Goal: Entertainment & Leisure: Consume media (video, audio)

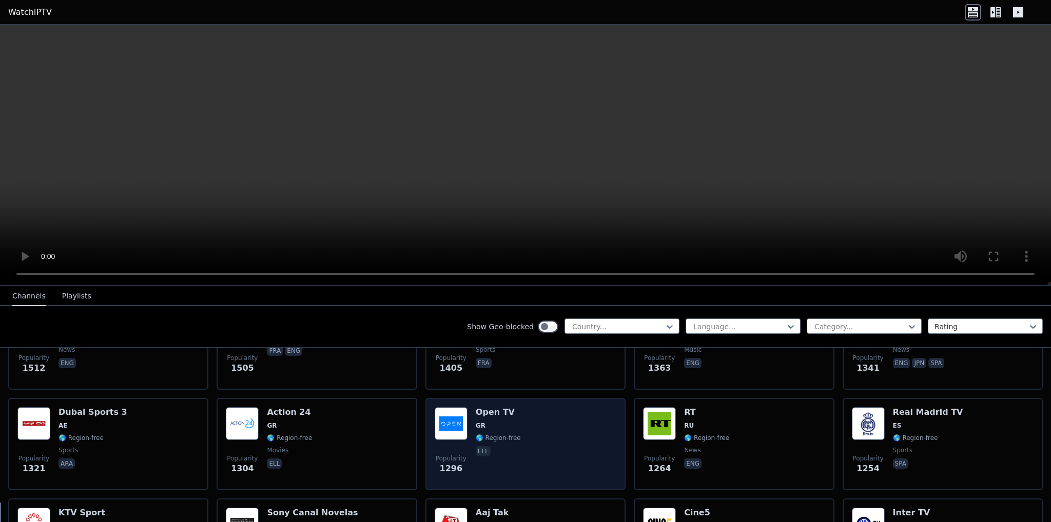
scroll to position [855, 0]
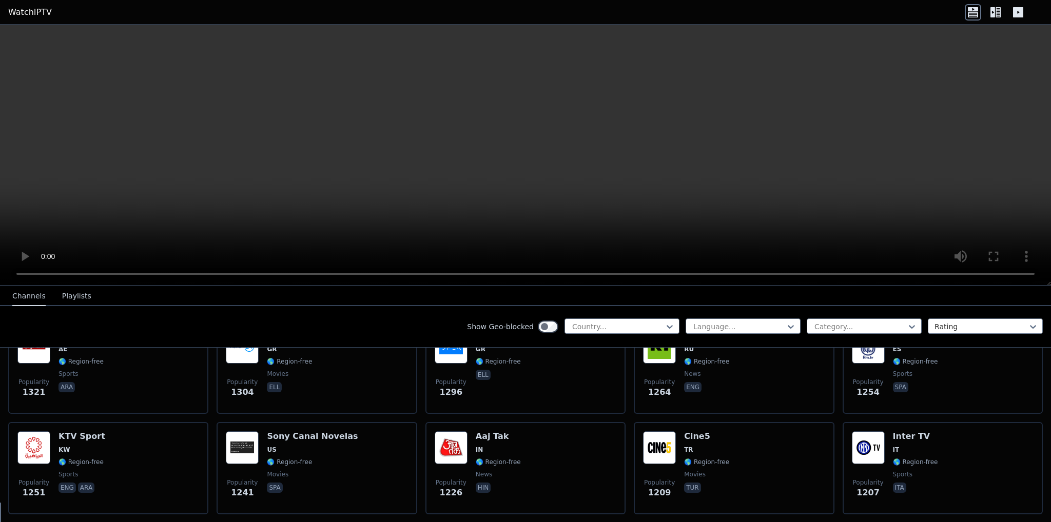
click at [78, 295] on button "Playlists" at bounding box center [76, 296] width 29 height 19
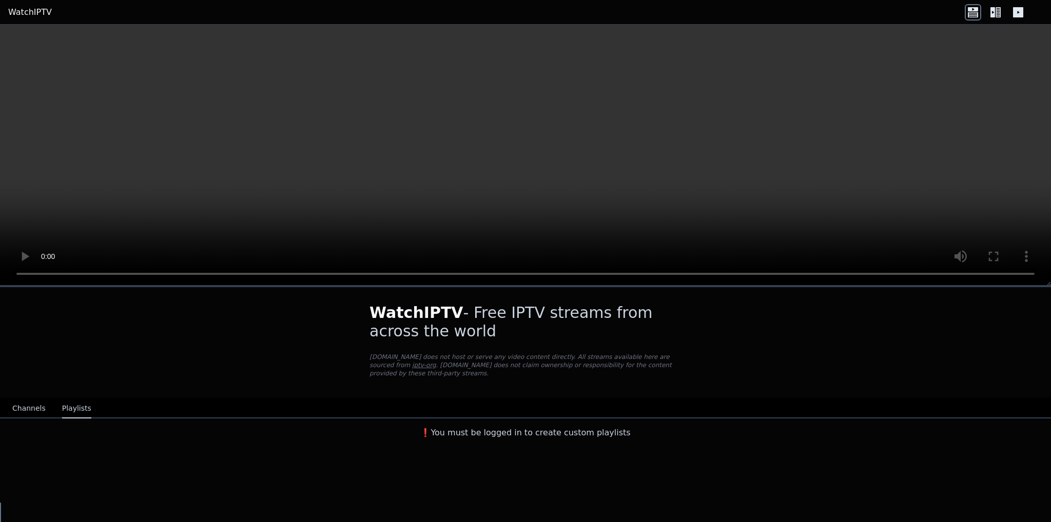
scroll to position [0, 0]
click at [998, 8] on icon at bounding box center [995, 12] width 16 height 16
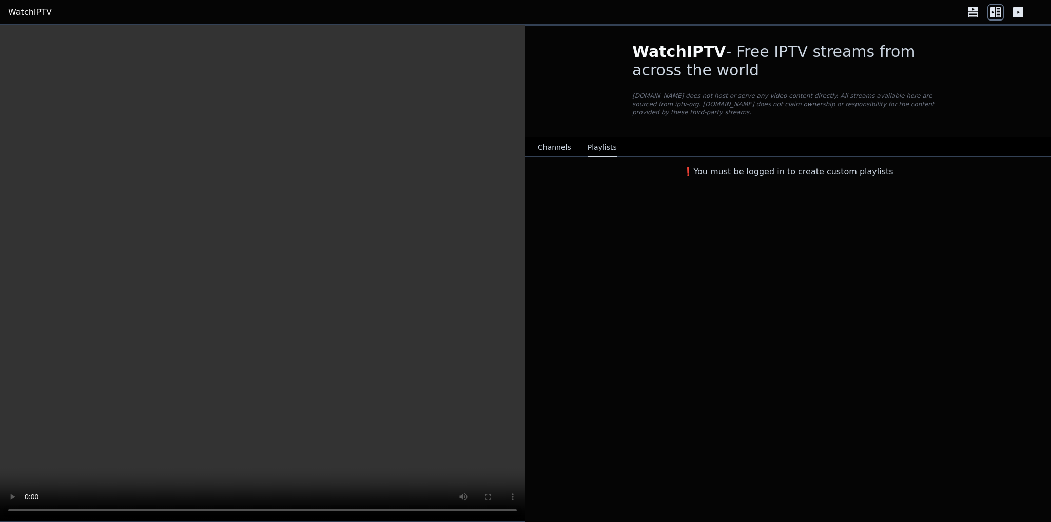
click at [1021, 11] on icon at bounding box center [1018, 12] width 10 height 10
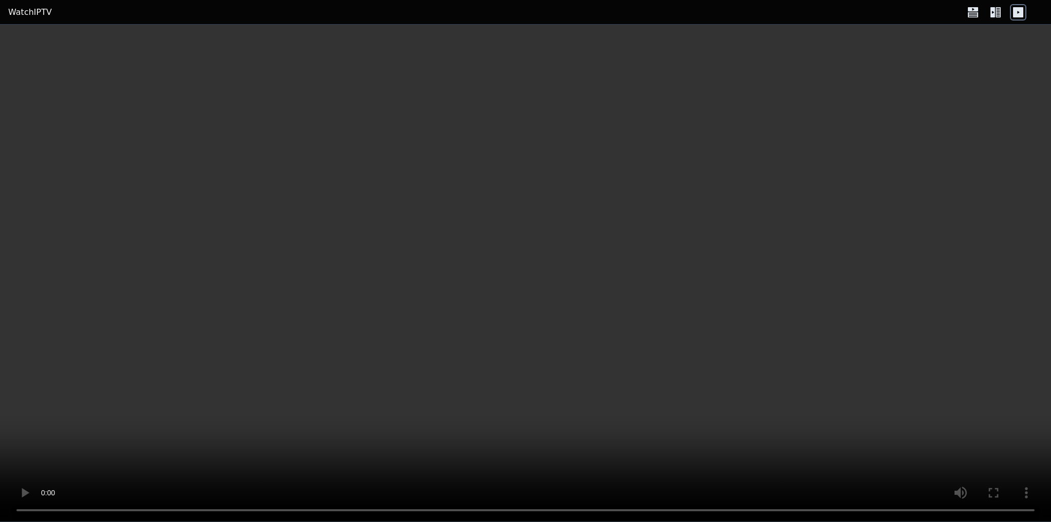
click at [998, 14] on icon at bounding box center [997, 12] width 5 height 10
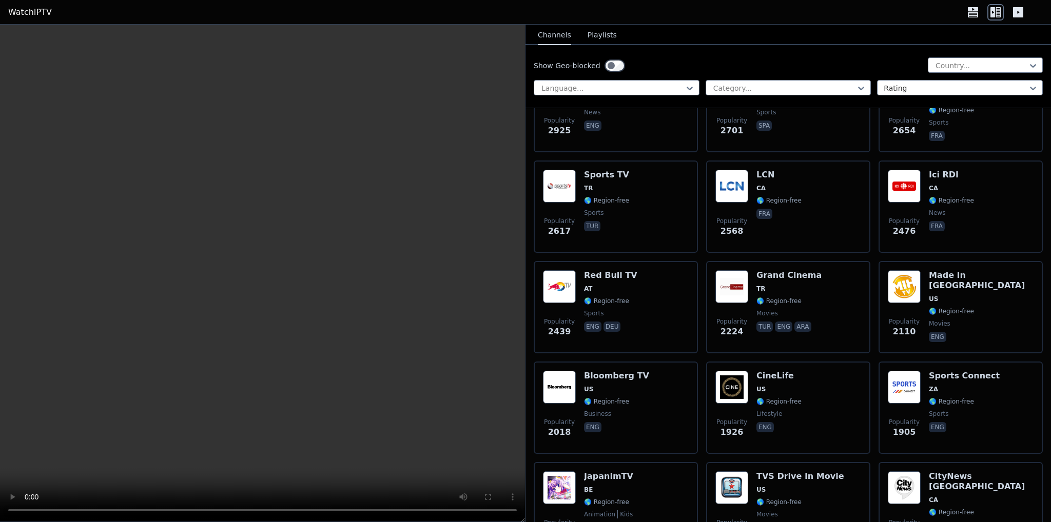
scroll to position [513, 0]
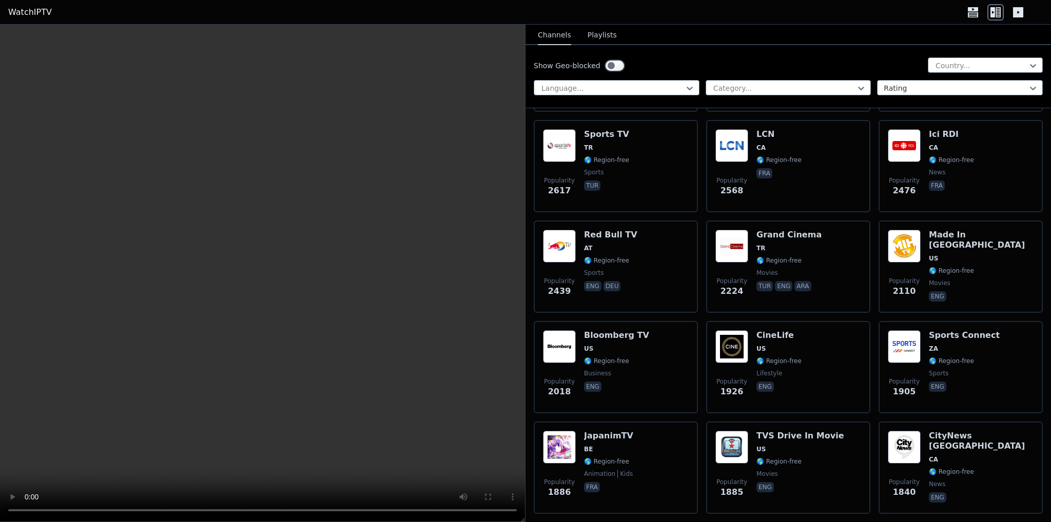
click at [284, 266] on video at bounding box center [262, 274] width 525 height 498
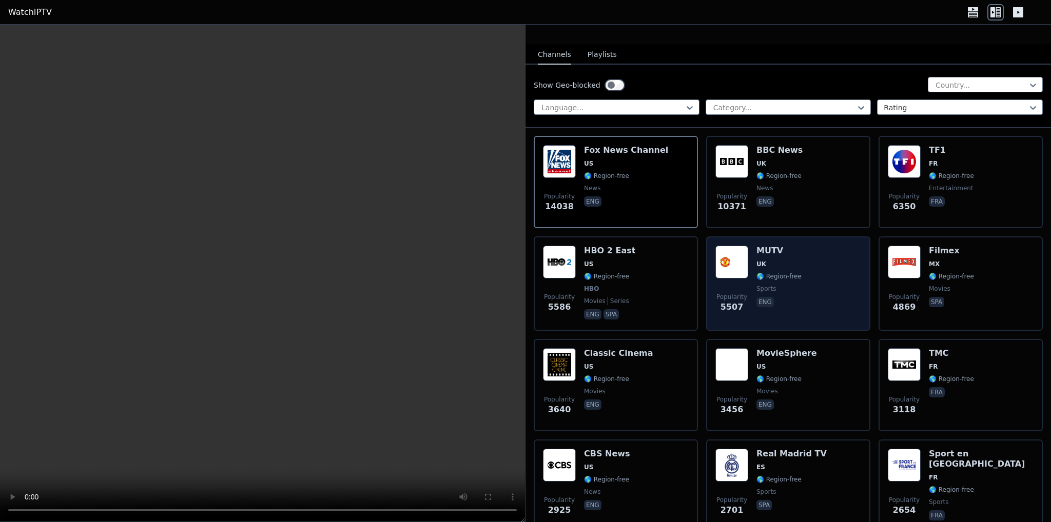
scroll to position [0, 0]
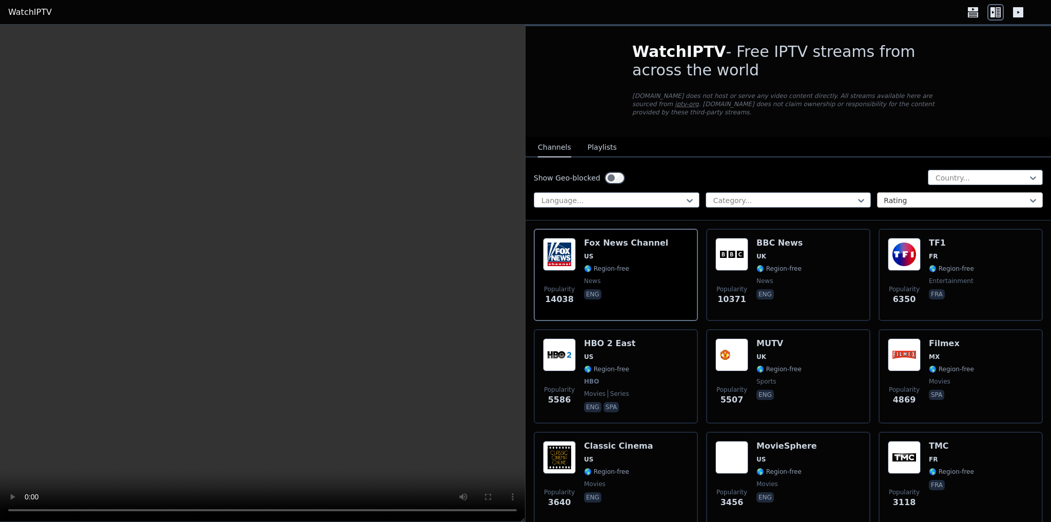
click at [953, 195] on div at bounding box center [955, 200] width 144 height 10
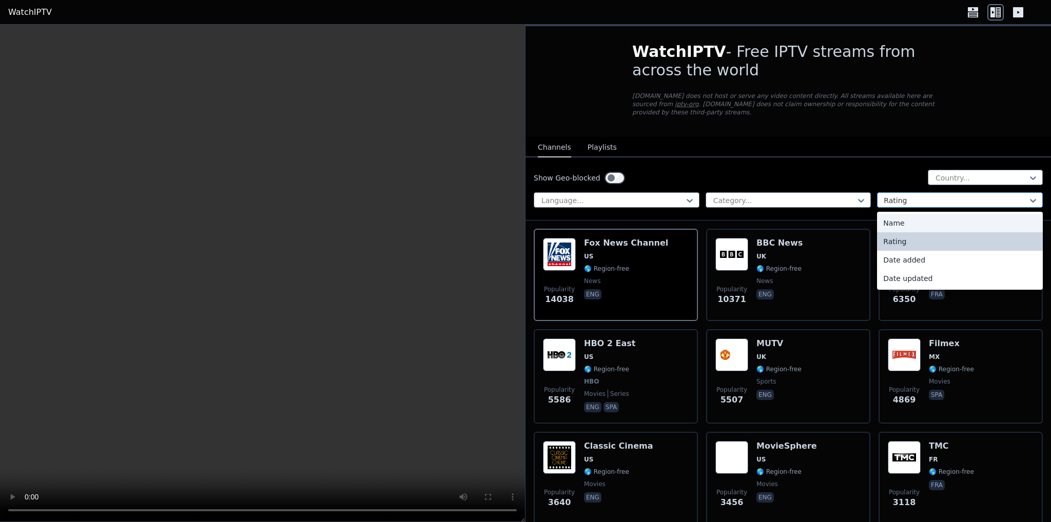
click at [912, 195] on div at bounding box center [955, 200] width 144 height 10
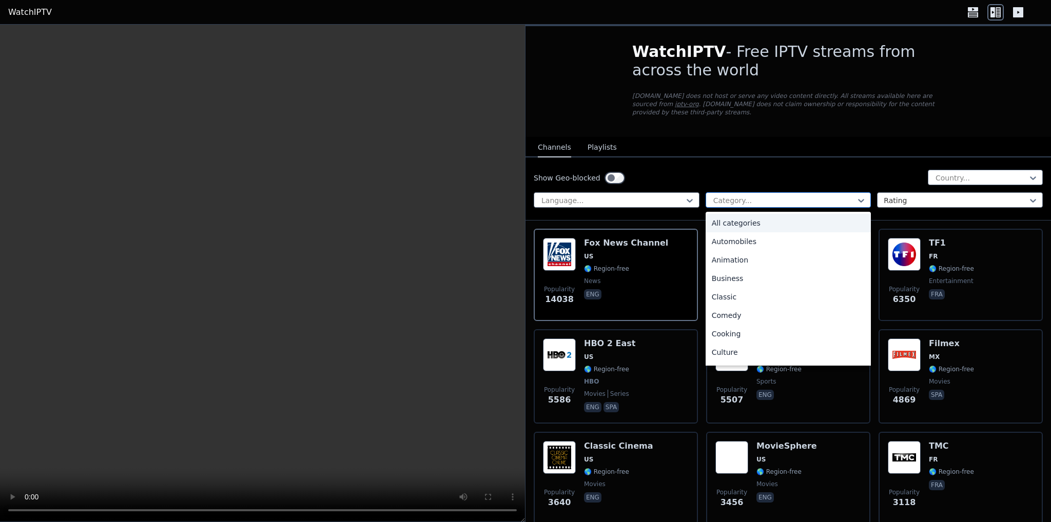
click at [812, 195] on div at bounding box center [784, 200] width 144 height 10
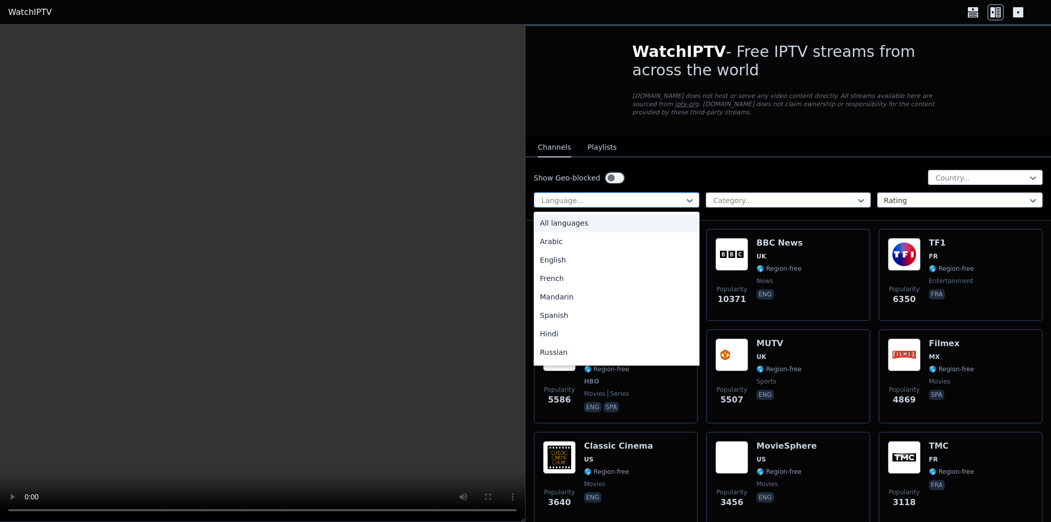
click at [669, 195] on div at bounding box center [612, 200] width 144 height 10
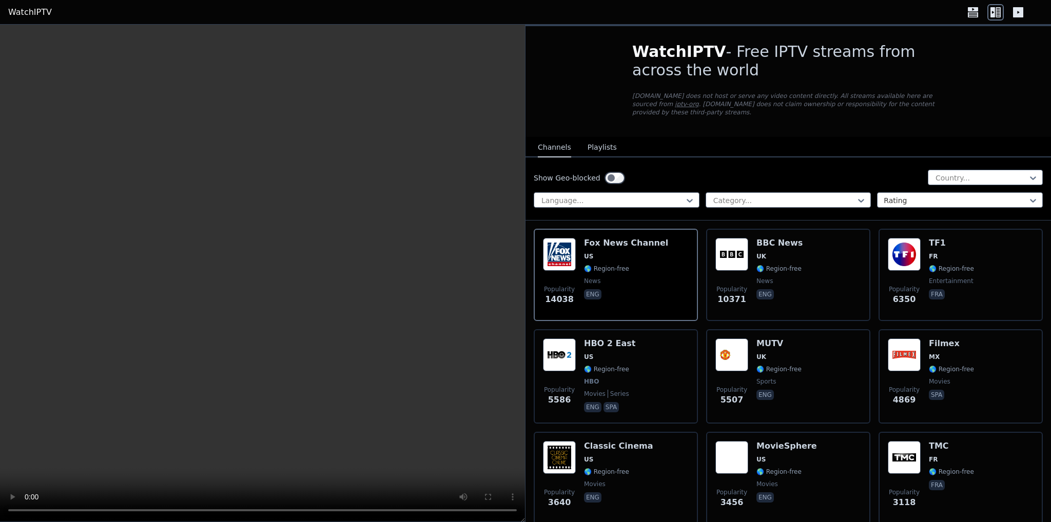
click at [671, 157] on div "Show Geo-blocked Country... Language... Category... Rating" at bounding box center [787, 188] width 525 height 63
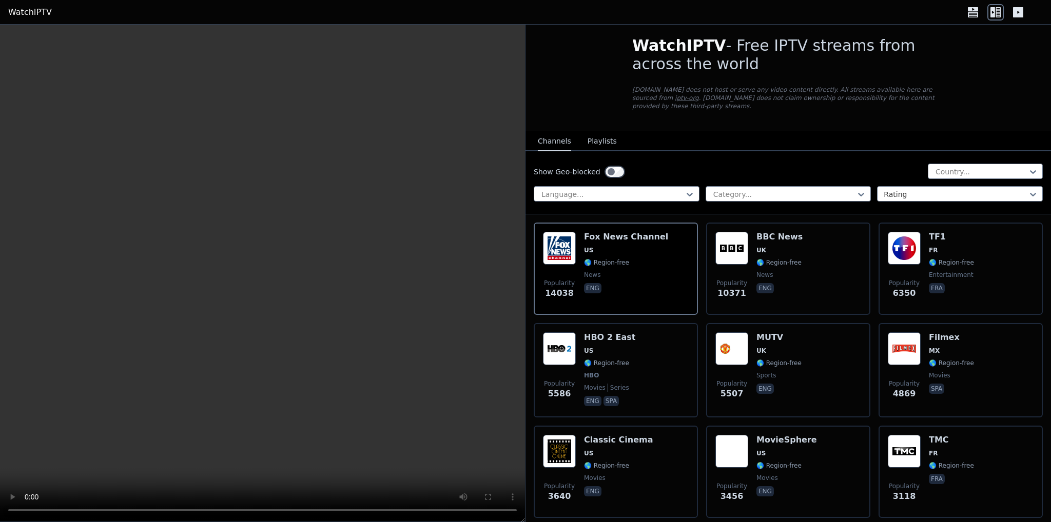
scroll to position [0, 0]
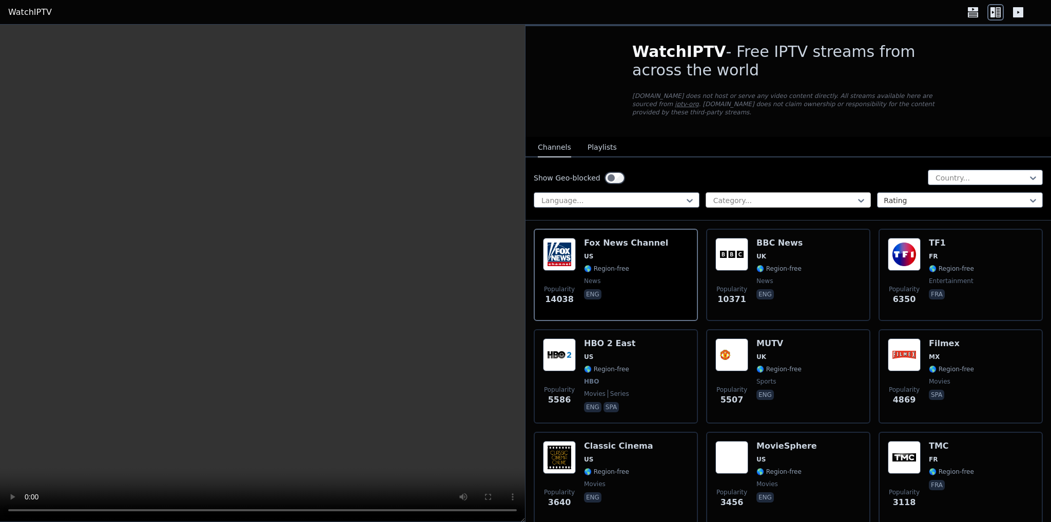
click at [767, 195] on div at bounding box center [784, 200] width 144 height 10
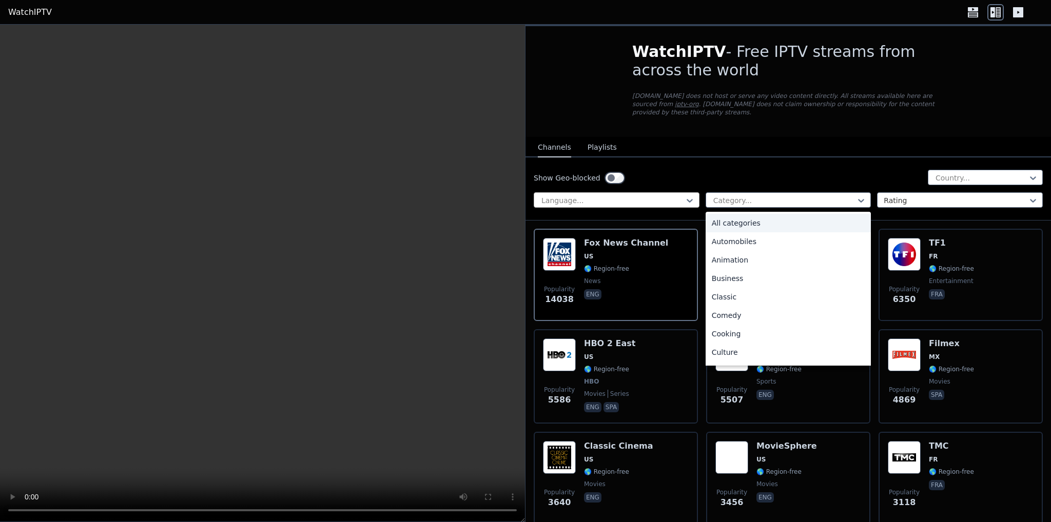
drag, startPoint x: 758, startPoint y: 193, endPoint x: 693, endPoint y: 191, distance: 65.2
click at [757, 195] on div at bounding box center [784, 200] width 144 height 10
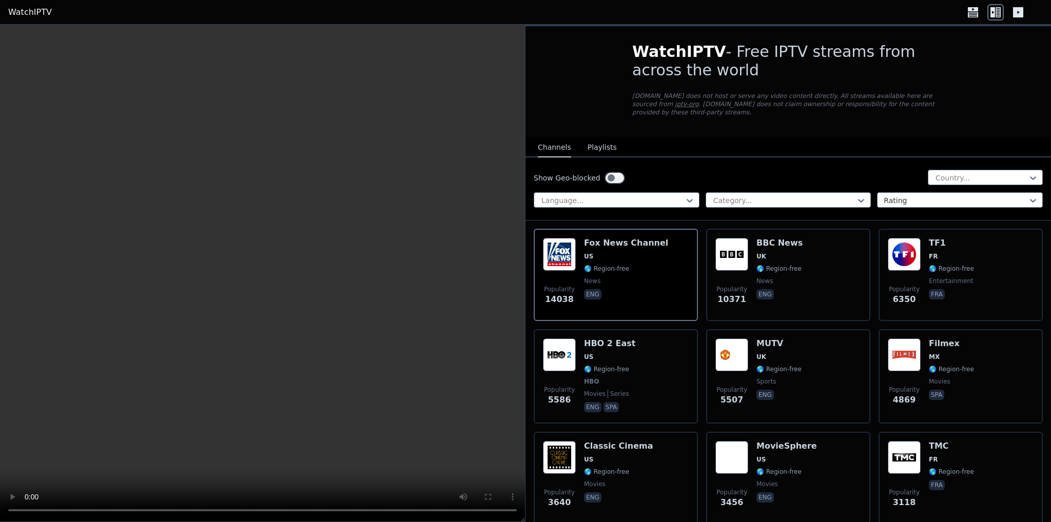
click at [599, 142] on button "Playlists" at bounding box center [601, 147] width 29 height 19
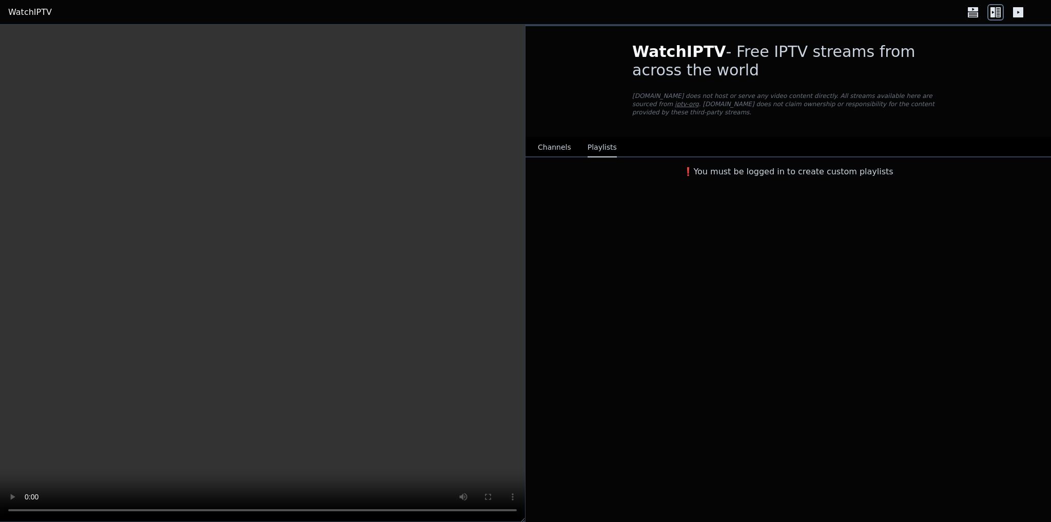
click at [560, 142] on button "Channels" at bounding box center [554, 147] width 33 height 19
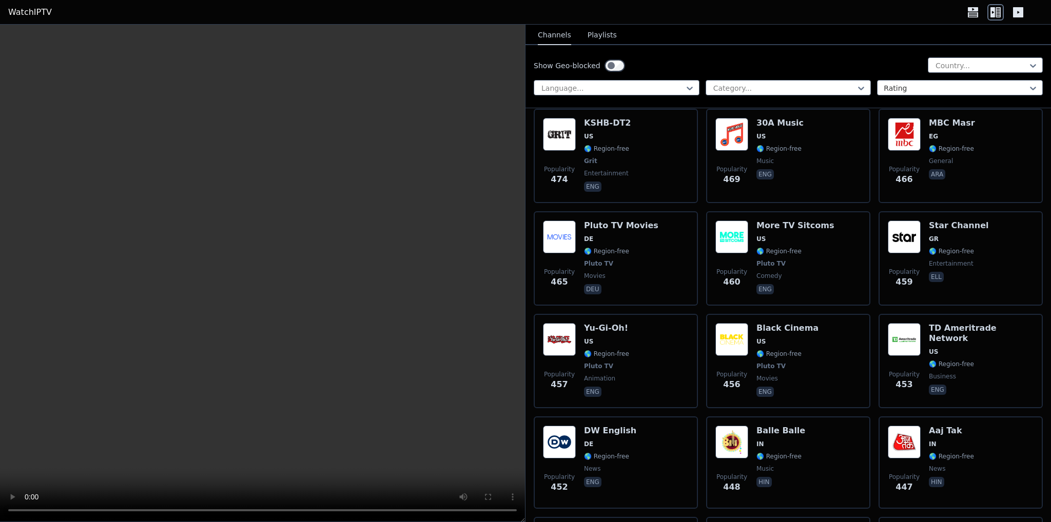
scroll to position [4788, 0]
